Goal: Task Accomplishment & Management: Complete application form

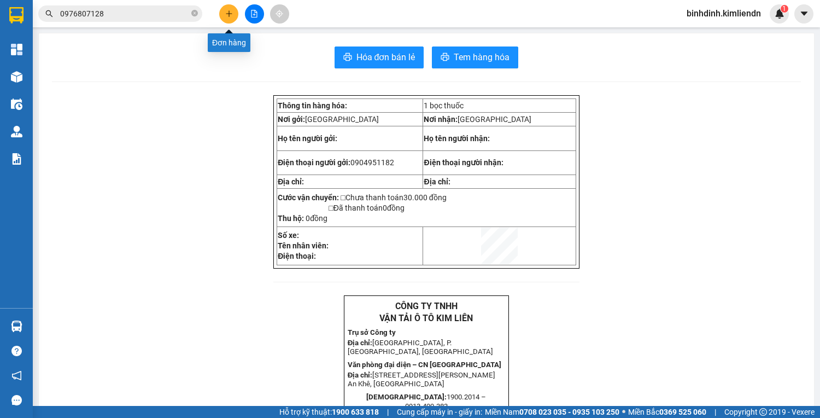
click at [234, 11] on button at bounding box center [228, 13] width 19 height 19
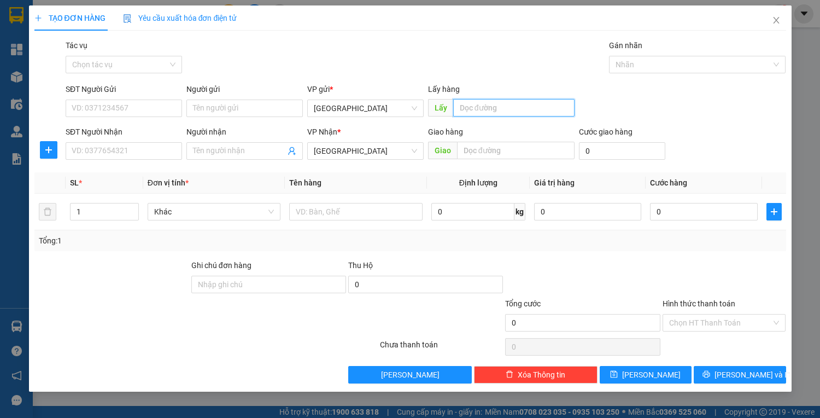
click at [483, 109] on input "text" at bounding box center [513, 107] width 121 height 17
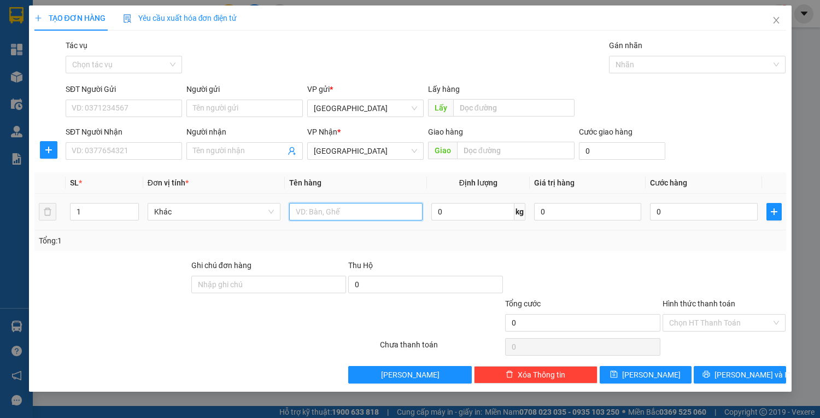
click at [317, 206] on input "text" at bounding box center [355, 211] width 133 height 17
type input "d"
type input "đ"
type input "trục sắt nhỏ"
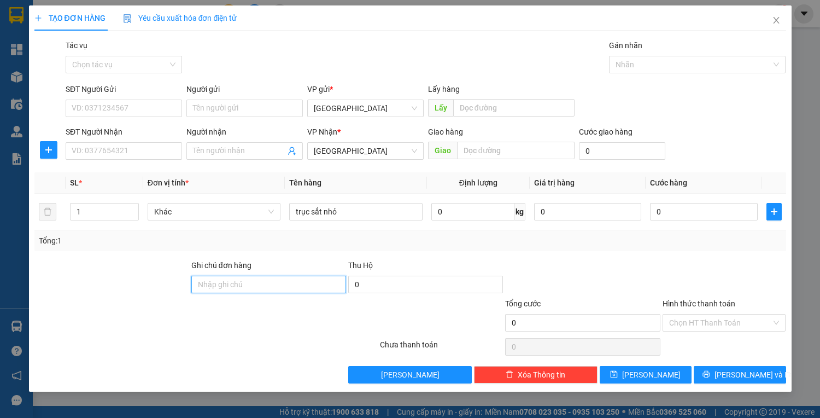
click at [327, 276] on input "Ghi chú đơn hàng" at bounding box center [268, 284] width 155 height 17
type input "77f00168 - 0901244442"
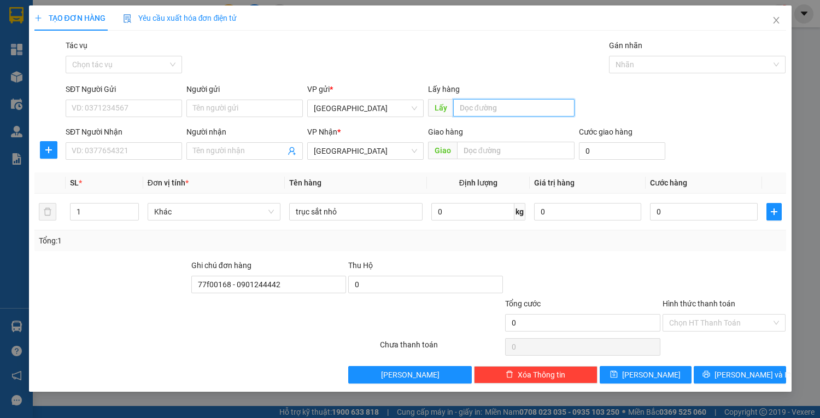
click at [497, 106] on input "text" at bounding box center [513, 107] width 121 height 17
type input "quy nhơn"
click at [94, 206] on input "1" at bounding box center [104, 211] width 67 height 16
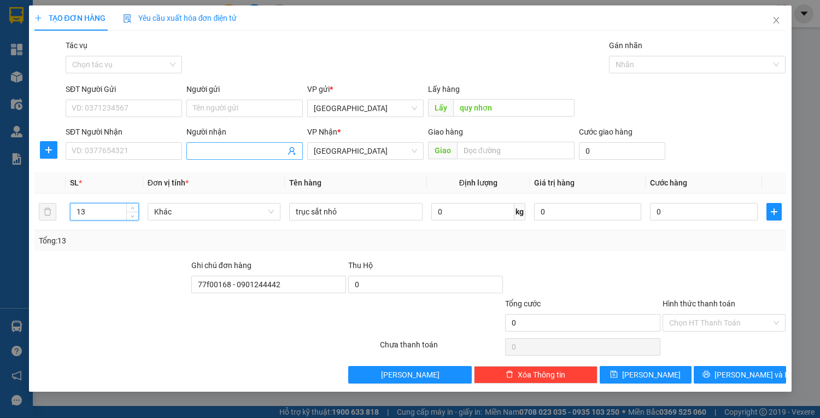
type input "13"
click at [271, 150] on input "Người nhận" at bounding box center [239, 151] width 92 height 12
click at [490, 150] on input "text" at bounding box center [516, 150] width 118 height 17
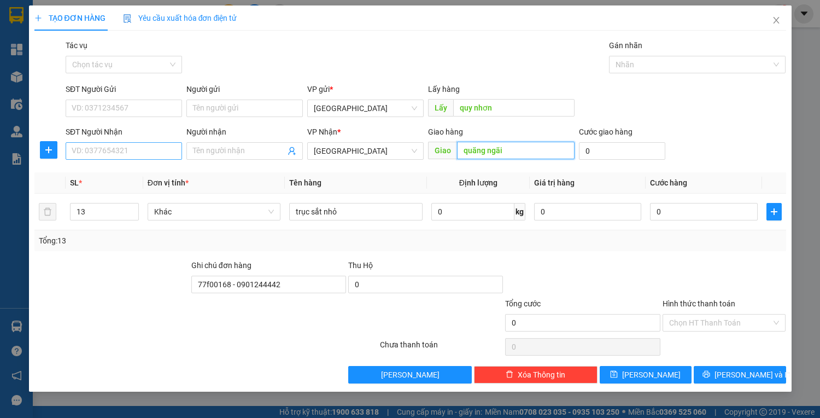
type input "quãng ngãi"
click at [116, 151] on input "SĐT Người Nhận" at bounding box center [124, 150] width 116 height 17
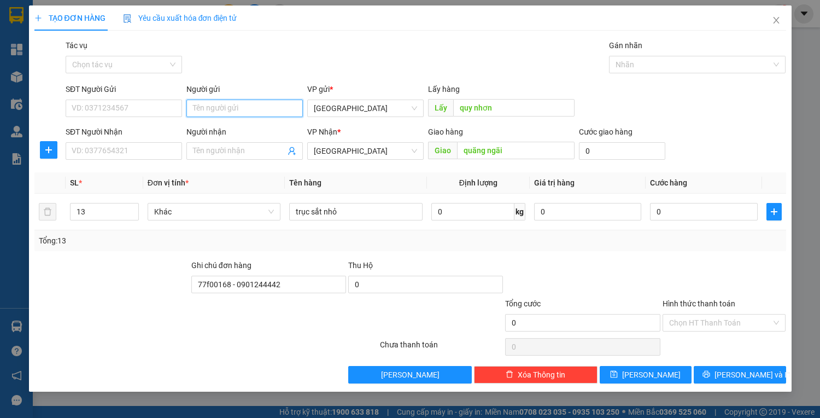
click at [249, 108] on input "Người gửi" at bounding box center [244, 108] width 116 height 17
click at [727, 39] on div "Gán nhãn" at bounding box center [697, 47] width 177 height 16
click at [621, 376] on button "[PERSON_NAME]" at bounding box center [646, 374] width 92 height 17
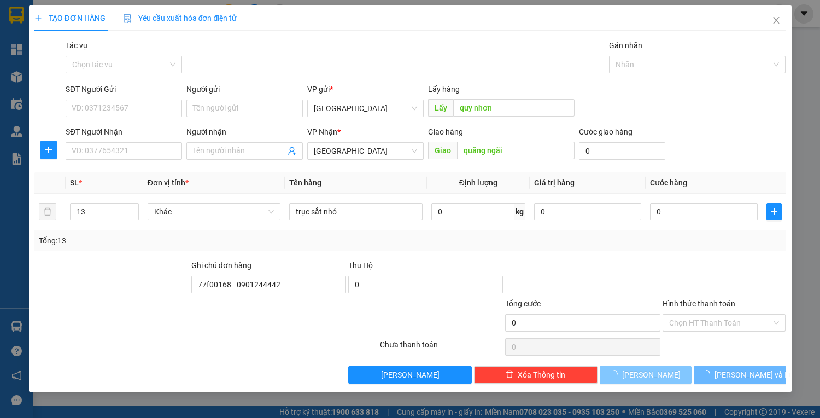
type input "1"
